Goal: Transaction & Acquisition: Purchase product/service

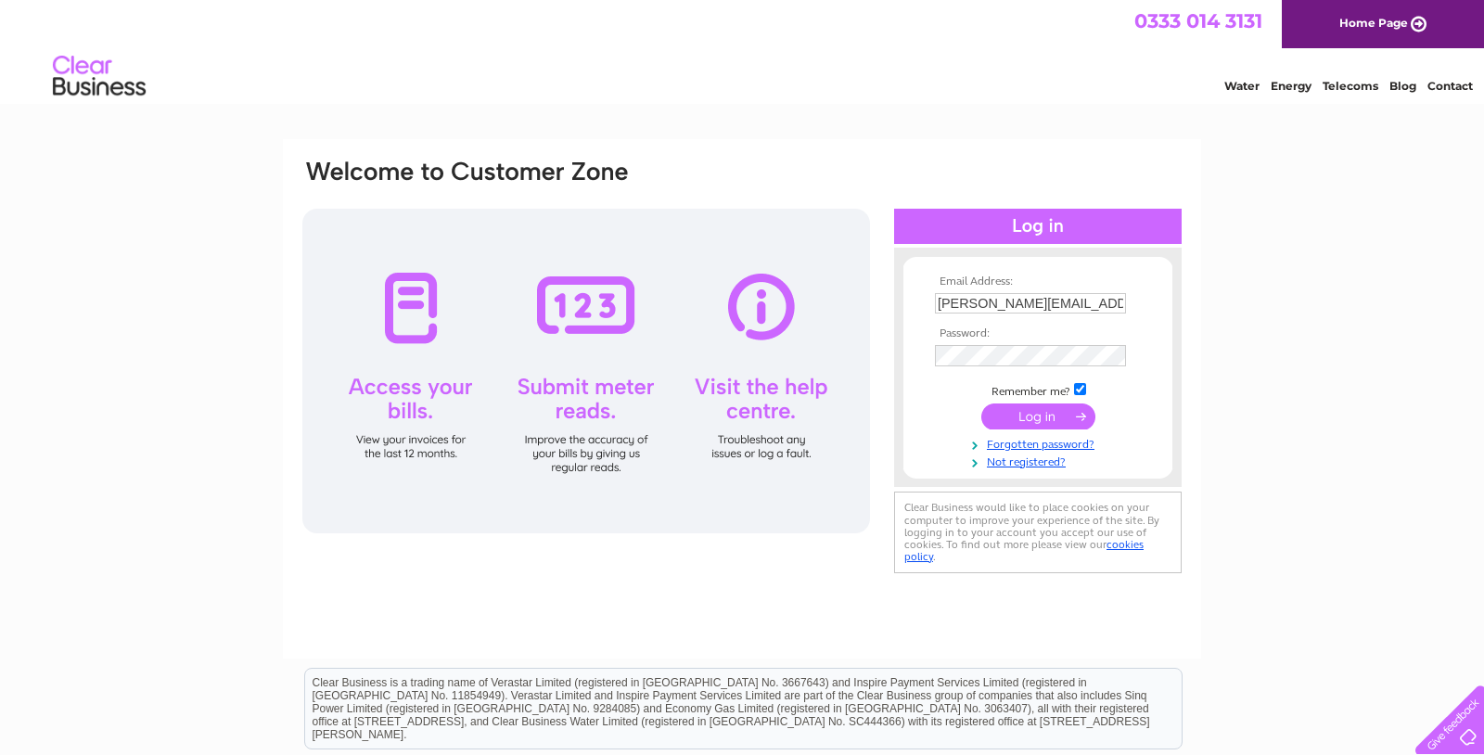
click at [1021, 418] on input "submit" at bounding box center [1038, 416] width 114 height 26
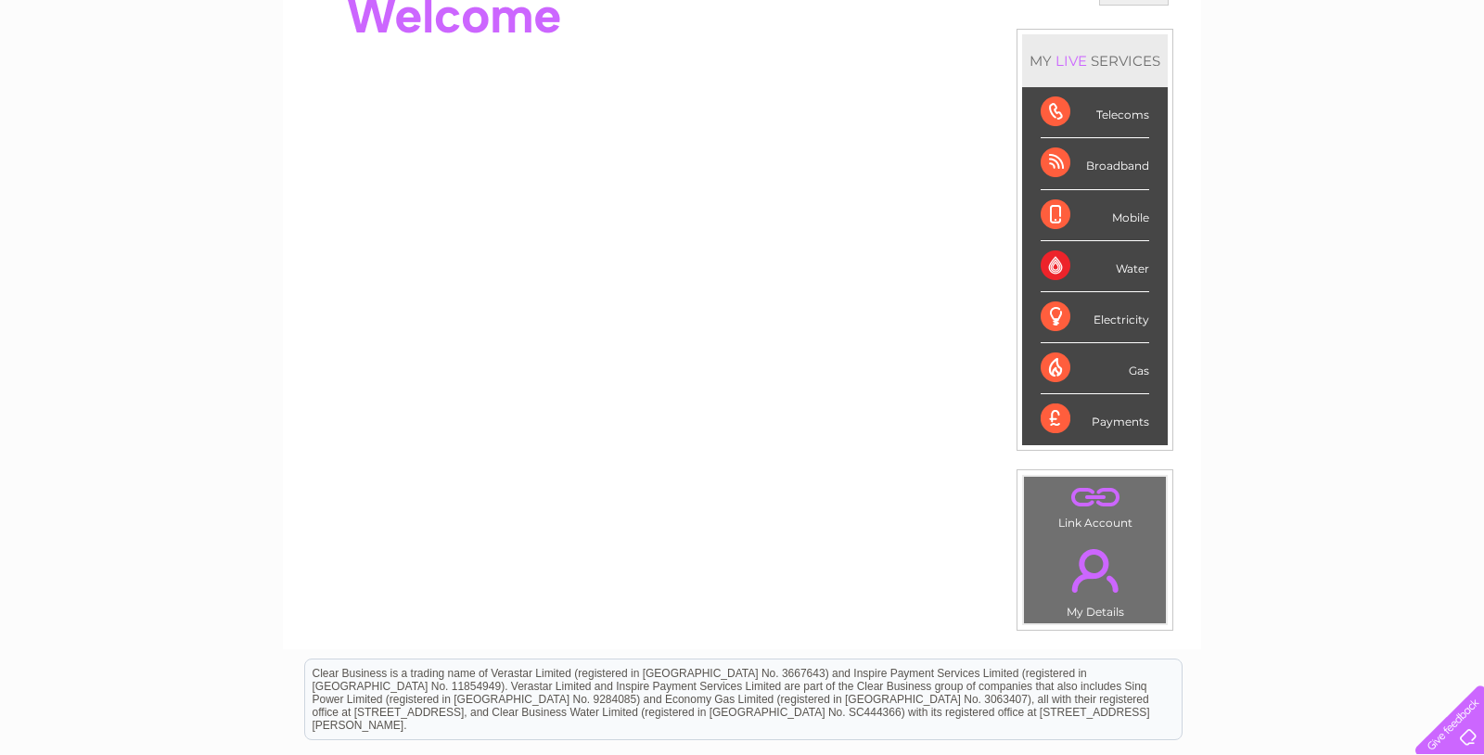
scroll to position [100, 0]
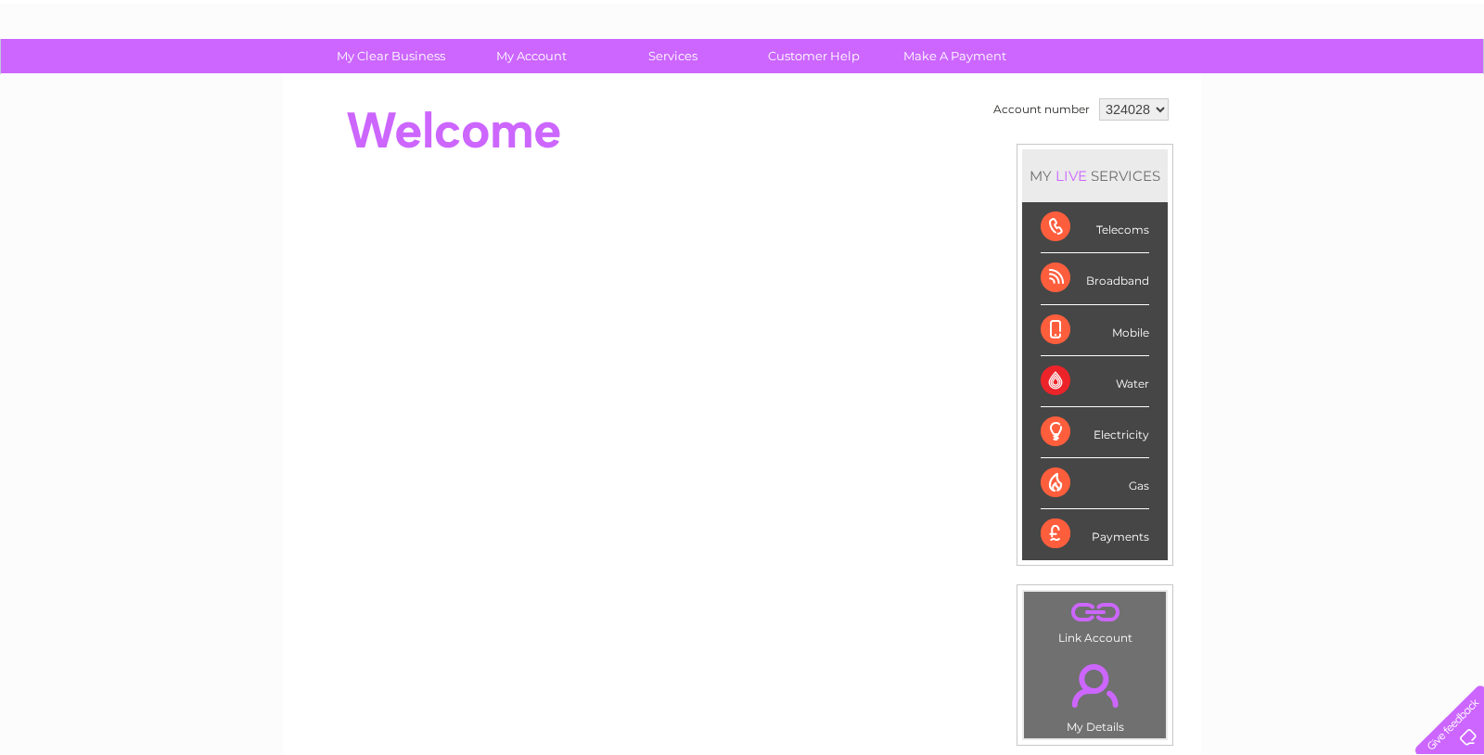
click at [1048, 226] on div "Telecoms" at bounding box center [1095, 227] width 109 height 51
click at [1049, 228] on div "Telecoms" at bounding box center [1095, 227] width 109 height 51
click at [959, 55] on link "Make A Payment" at bounding box center [954, 56] width 153 height 34
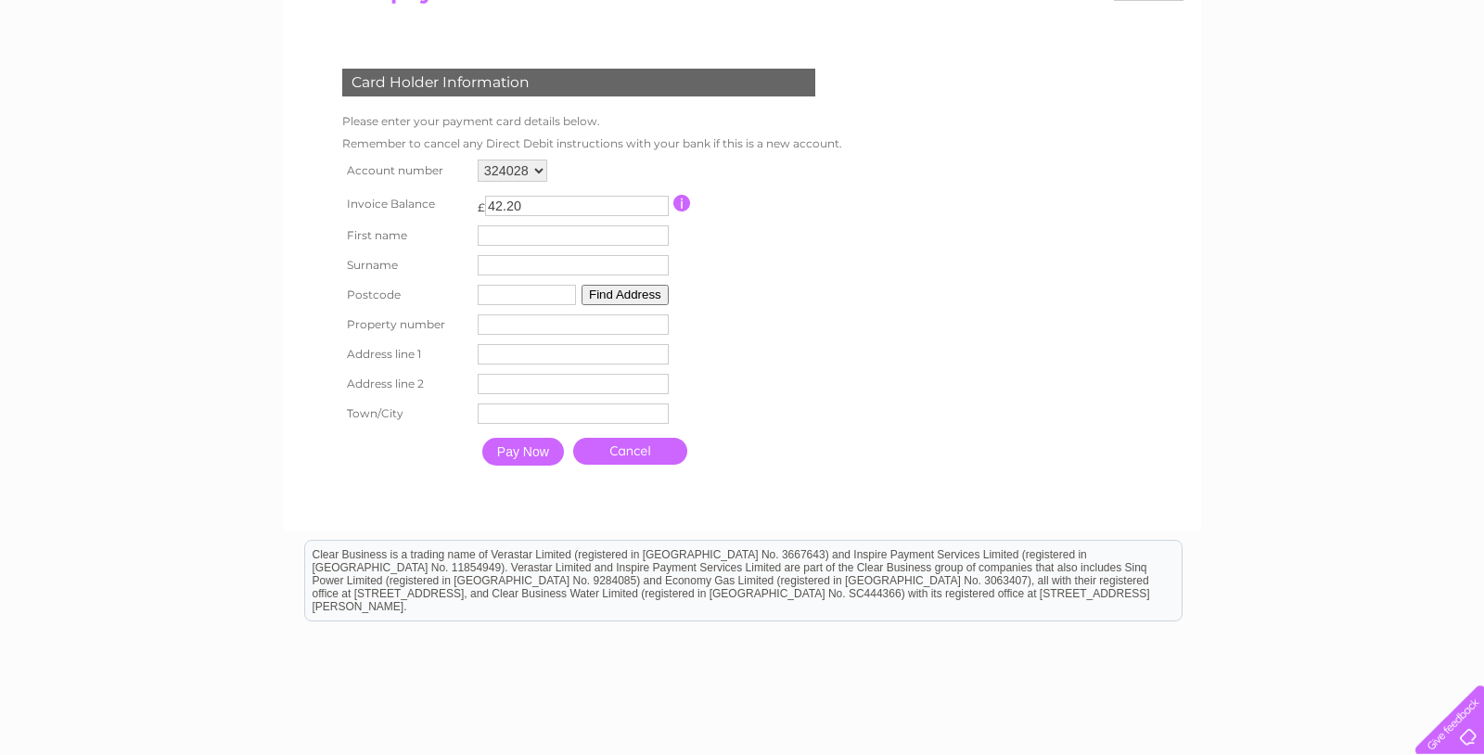
scroll to position [301, 0]
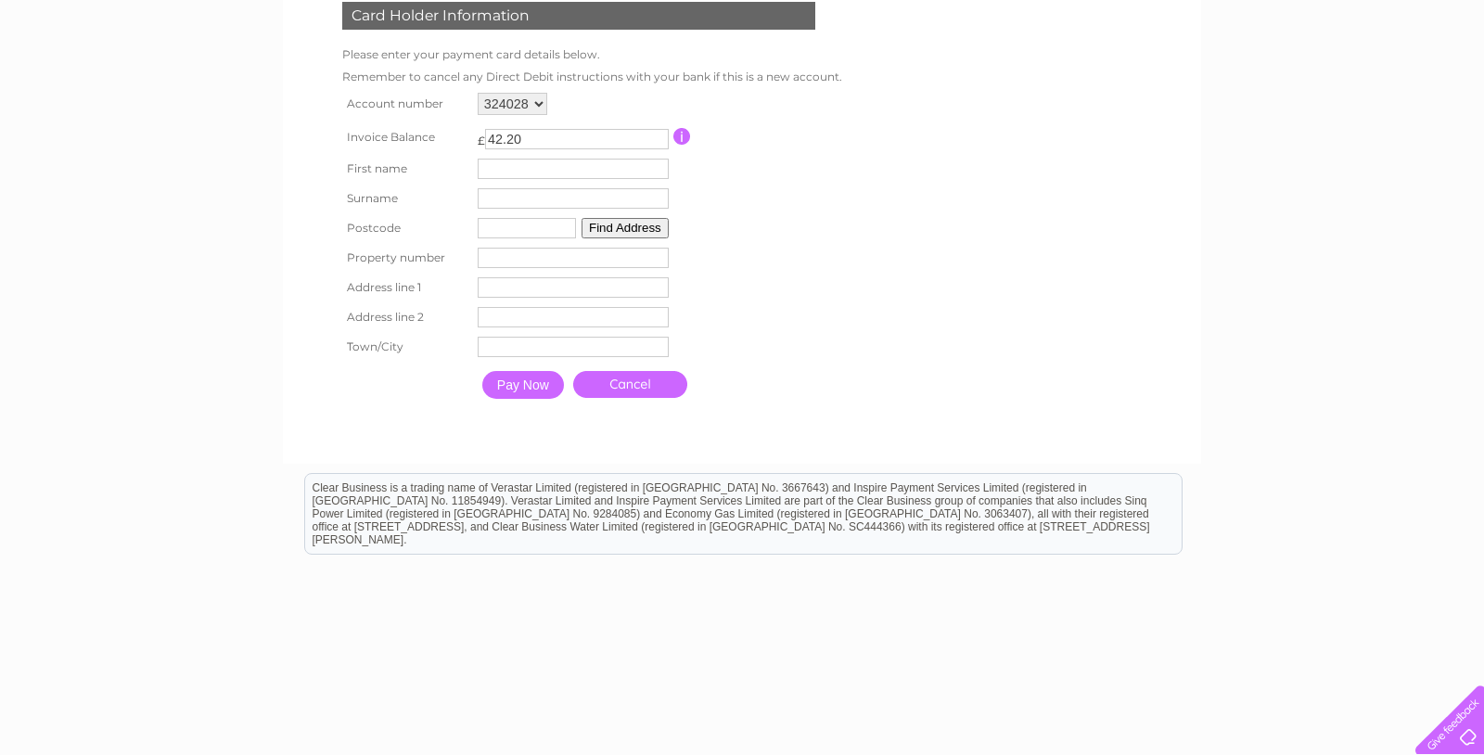
click at [504, 172] on input "text" at bounding box center [573, 169] width 191 height 20
type input "[PERSON_NAME]"
type input "DL1 5EE"
type input "THE BOLT HOLE"
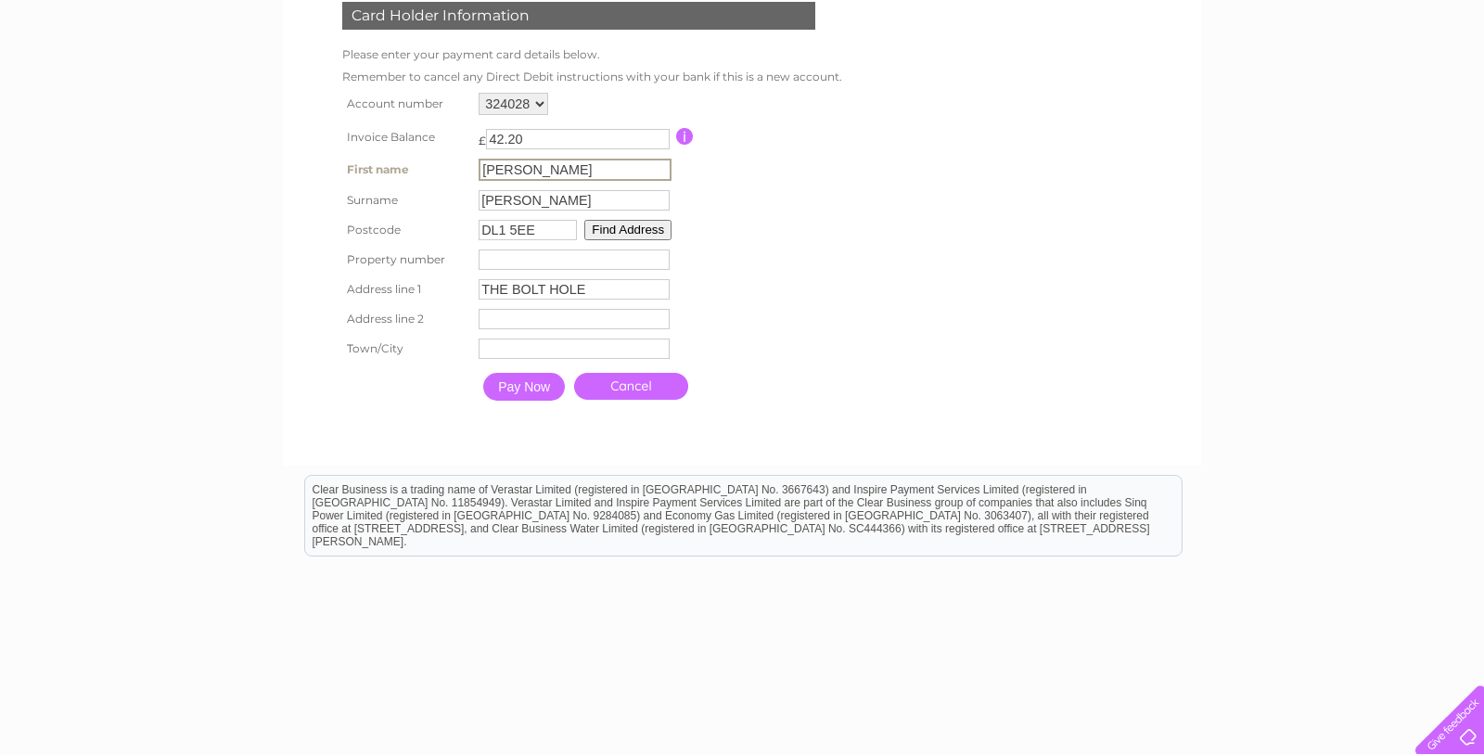
type input "[STREET_ADDRESS][PERSON_NAME][PERSON_NAME]"
type input "[GEOGRAPHIC_DATA]"
click at [492, 266] on input "number" at bounding box center [573, 258] width 191 height 20
type input "2"
click at [798, 272] on table "Account number 324028 Invoice Balance £ 42.20" at bounding box center [588, 248] width 501 height 320
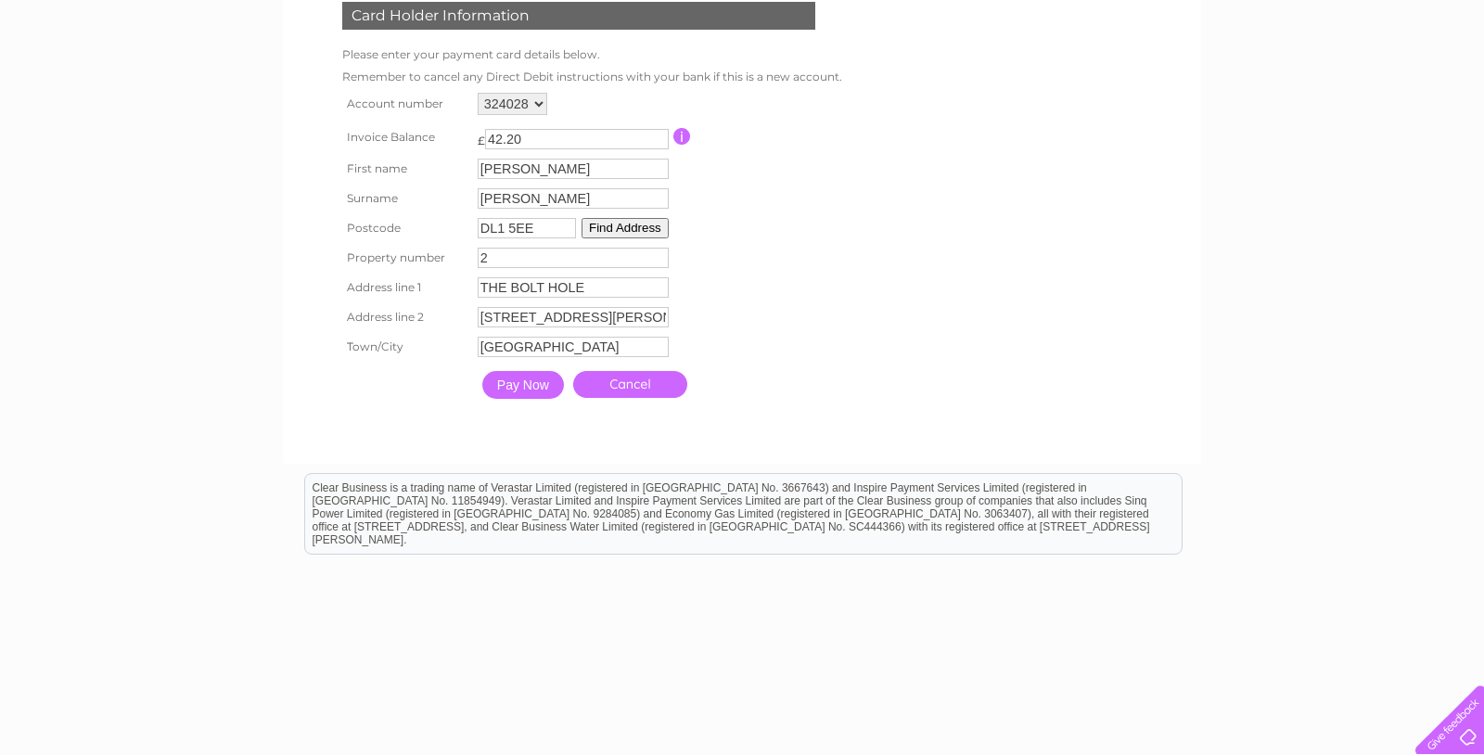
click at [531, 396] on input "Pay Now" at bounding box center [523, 385] width 82 height 28
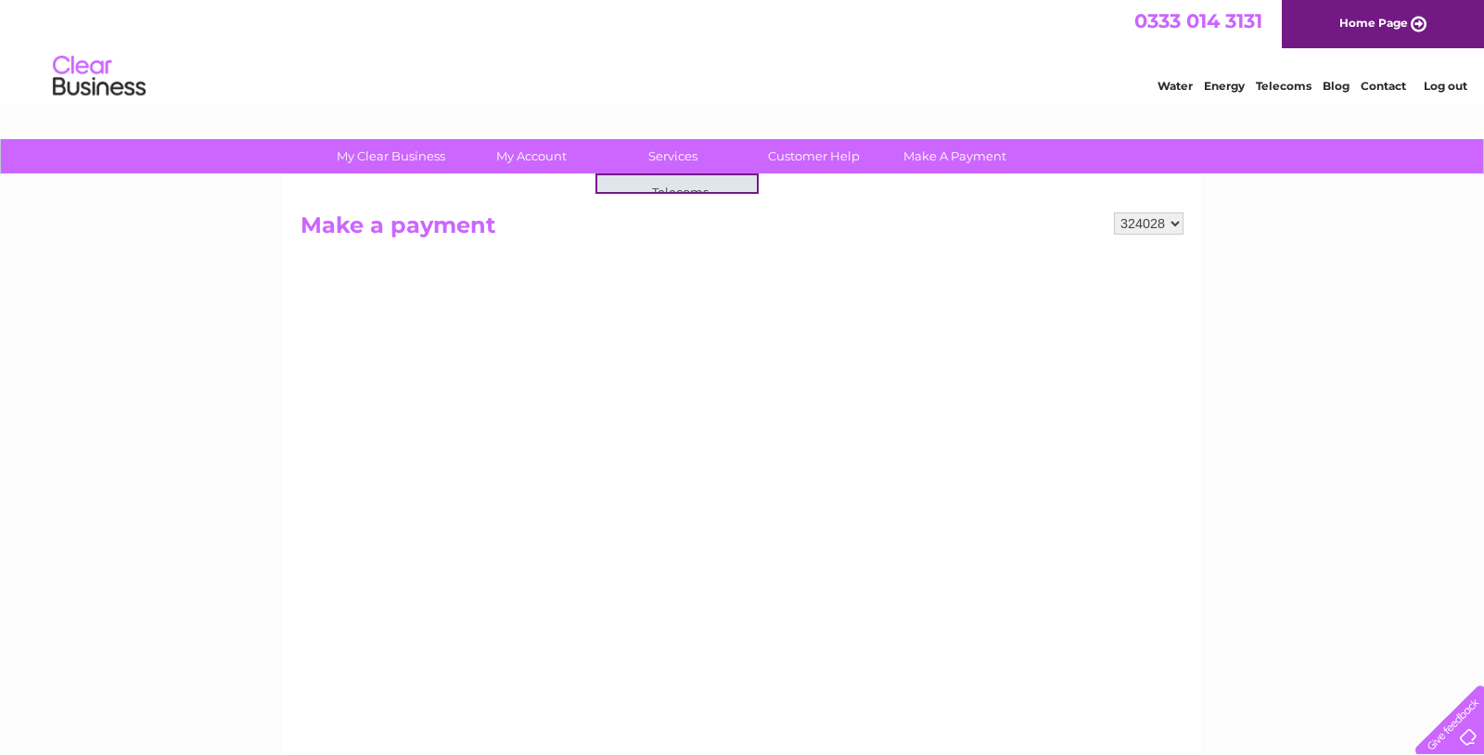
click at [876, 210] on div "324028 Make a payment Card Holder Information Please enter your payment card de…" at bounding box center [742, 648] width 918 height 946
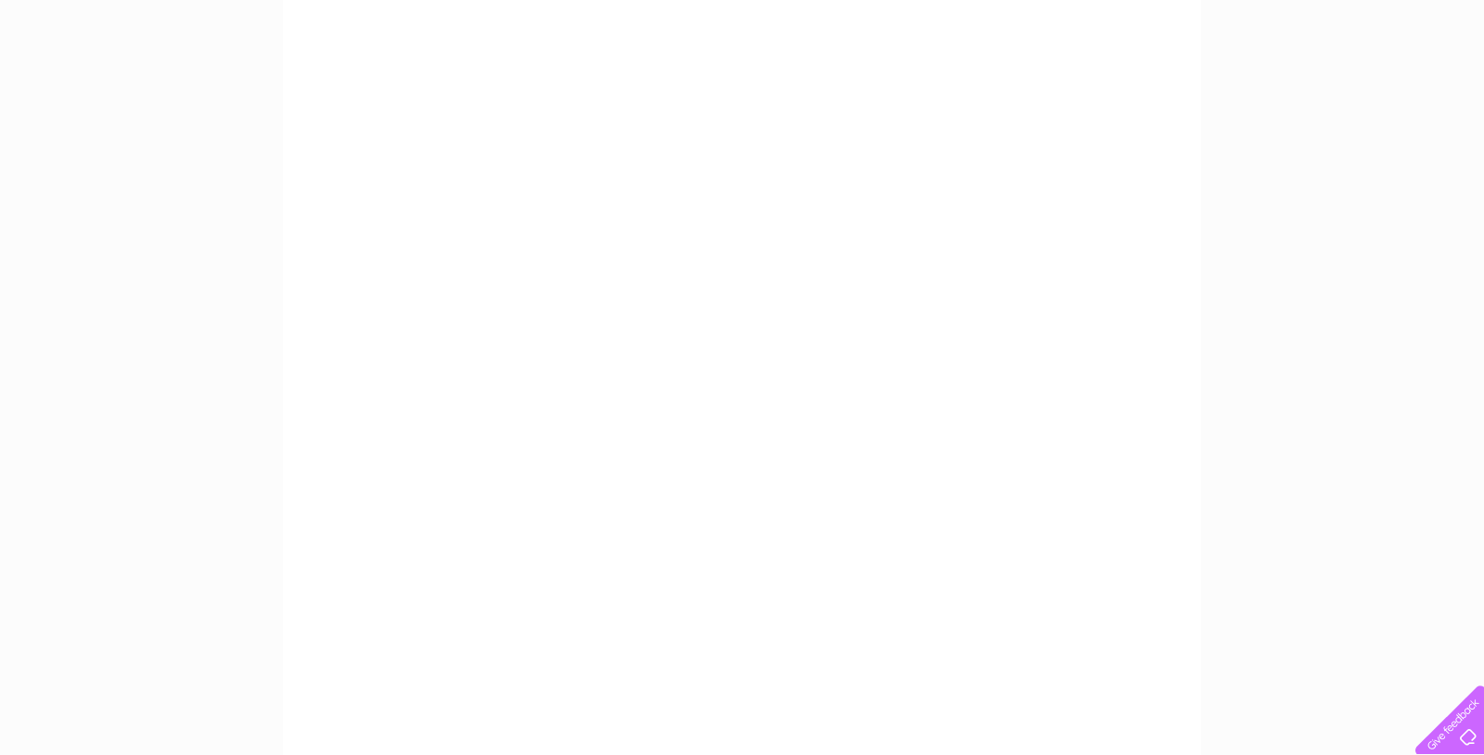
scroll to position [297, 0]
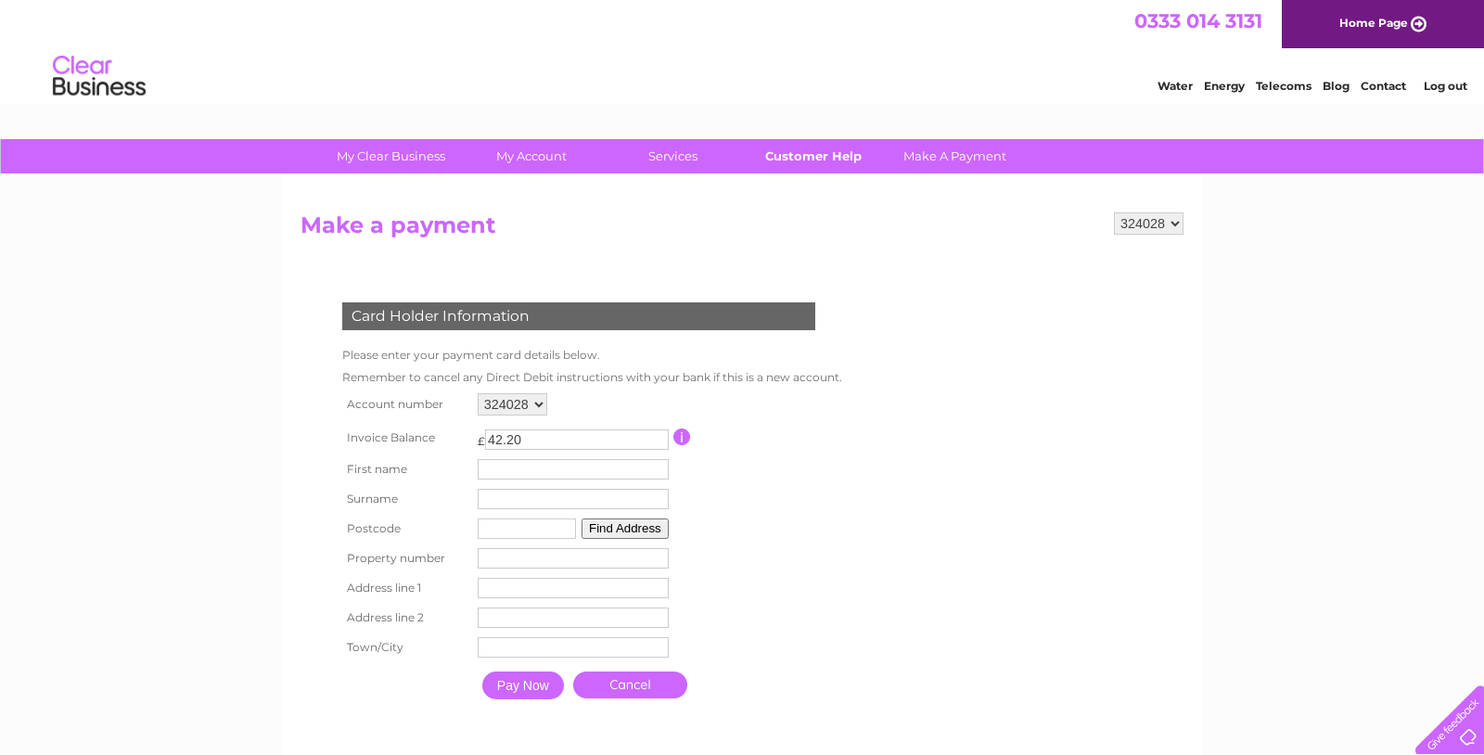
click at [782, 151] on link "Customer Help" at bounding box center [813, 156] width 153 height 34
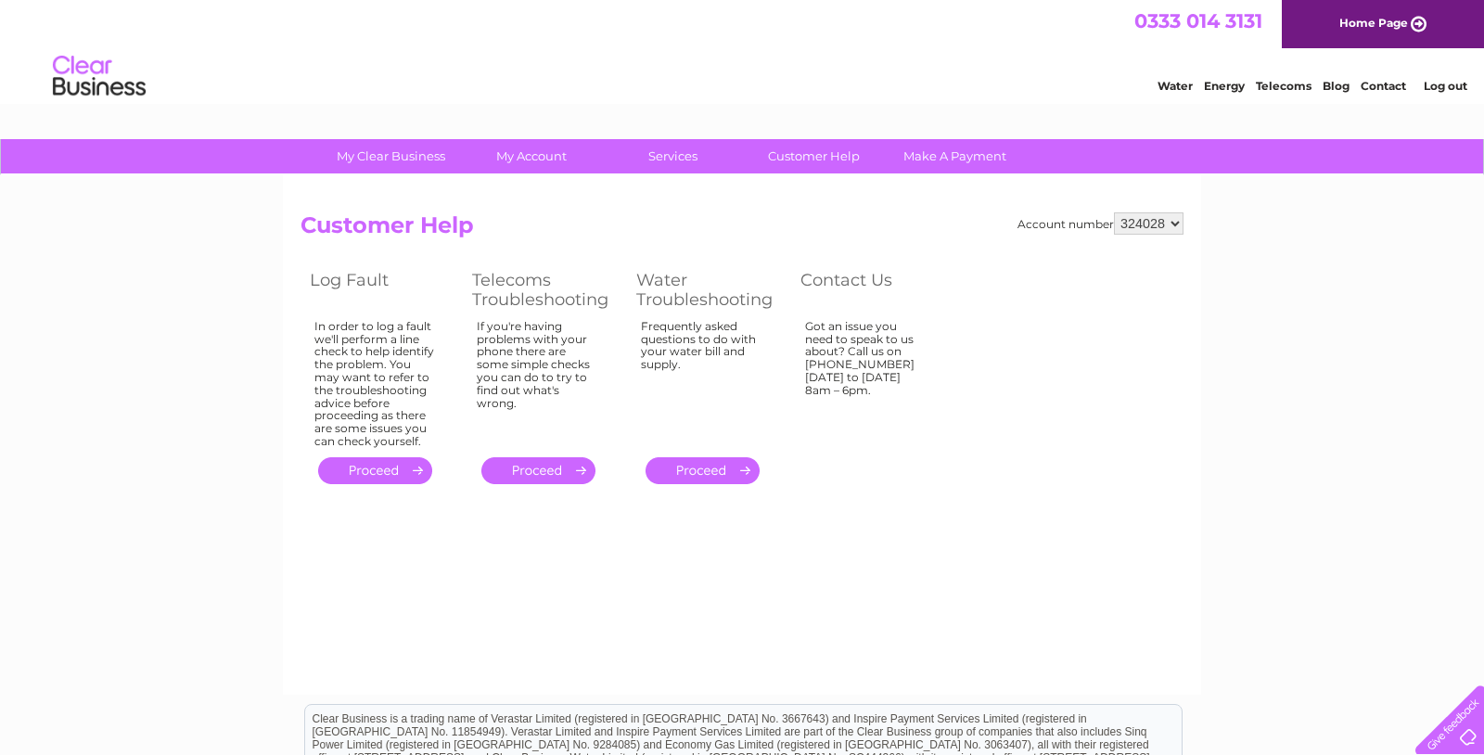
click at [1379, 88] on link "Contact" at bounding box center [1383, 86] width 45 height 14
